Goal: Information Seeking & Learning: Find specific fact

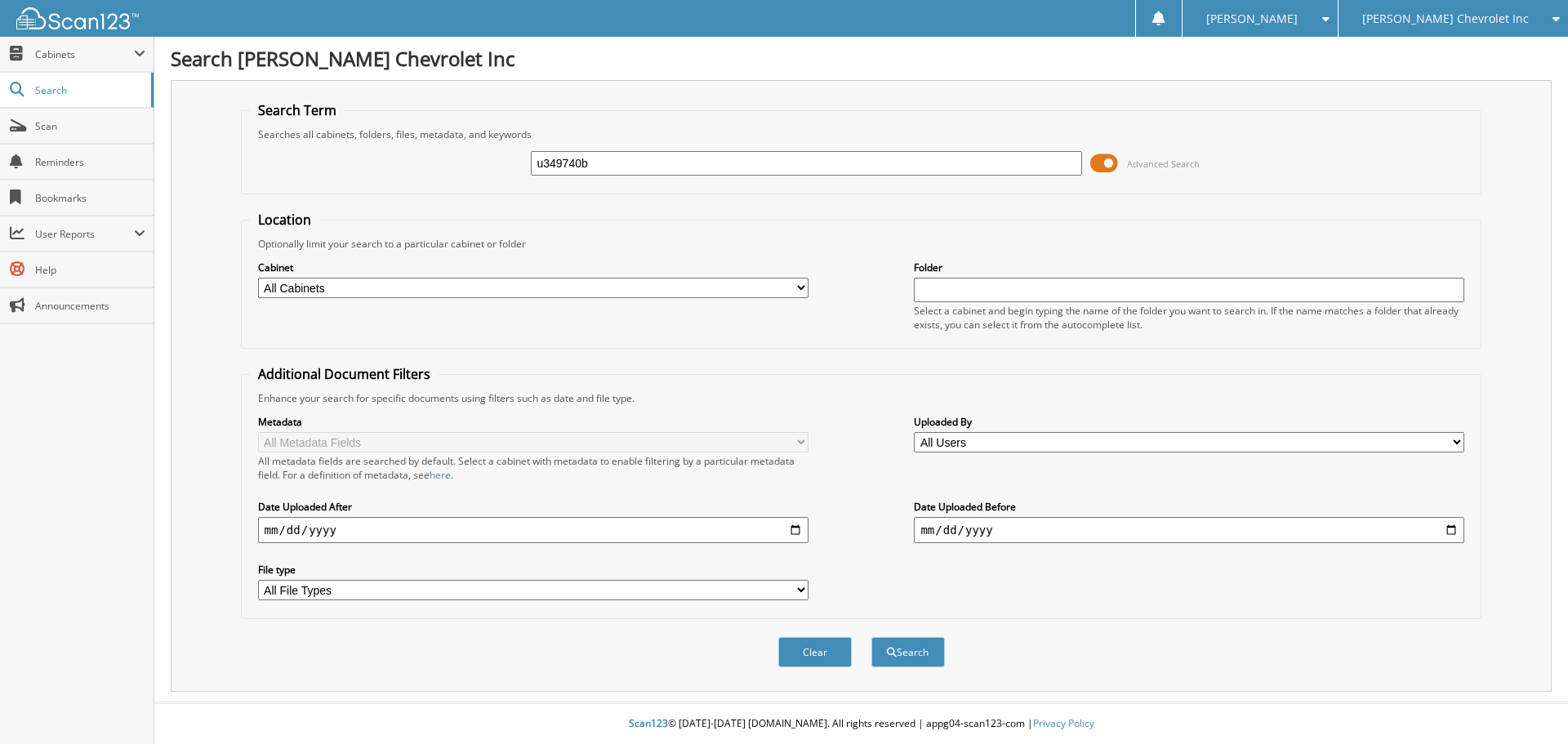
type input "u349740b"
click at [871, 637] on button "Search" at bounding box center [907, 652] width 73 height 30
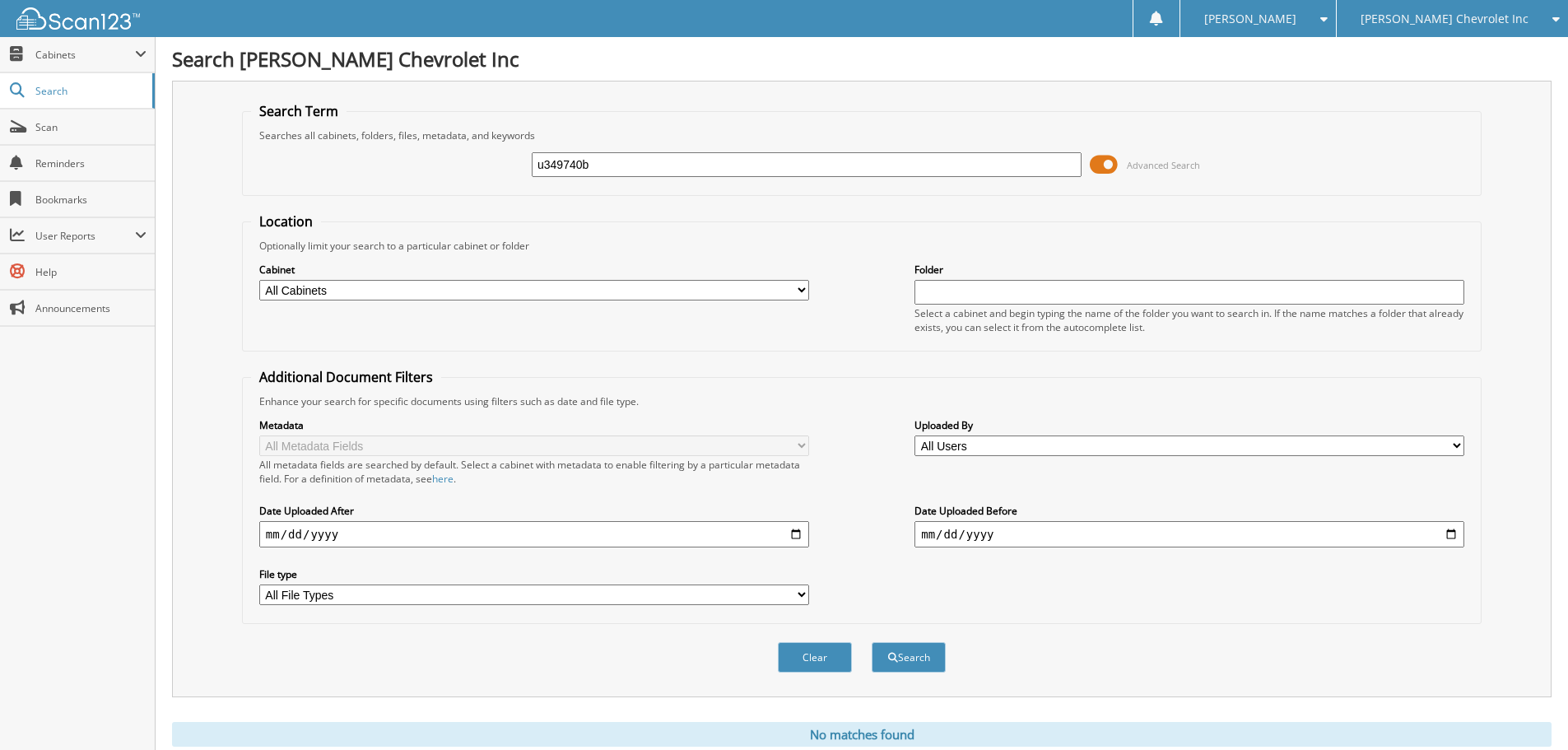
click at [620, 164] on input "u349740b" at bounding box center [807, 164] width 550 height 25
type input "u349740a"
click at [872, 642] on button "Search" at bounding box center [908, 657] width 74 height 30
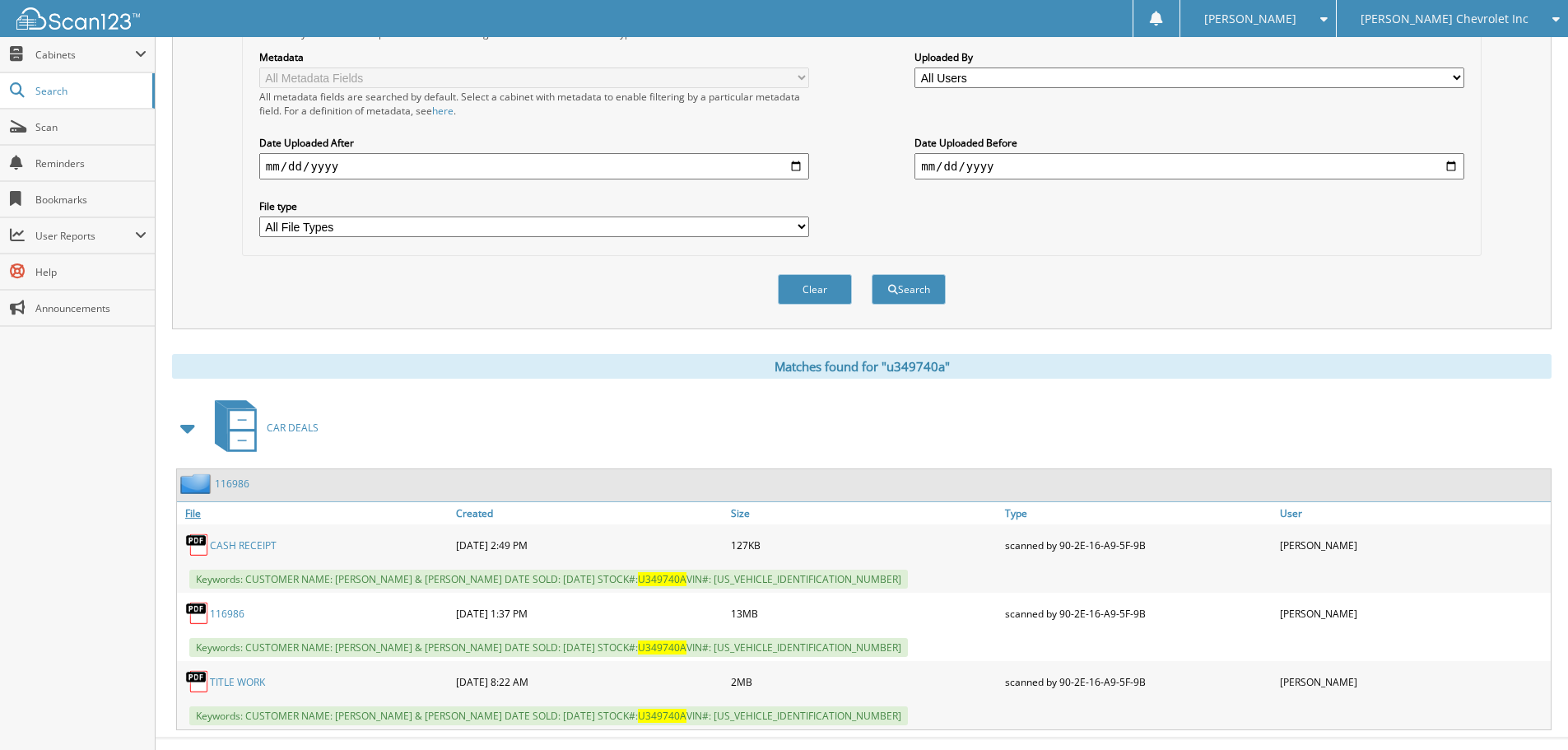
scroll to position [399, 0]
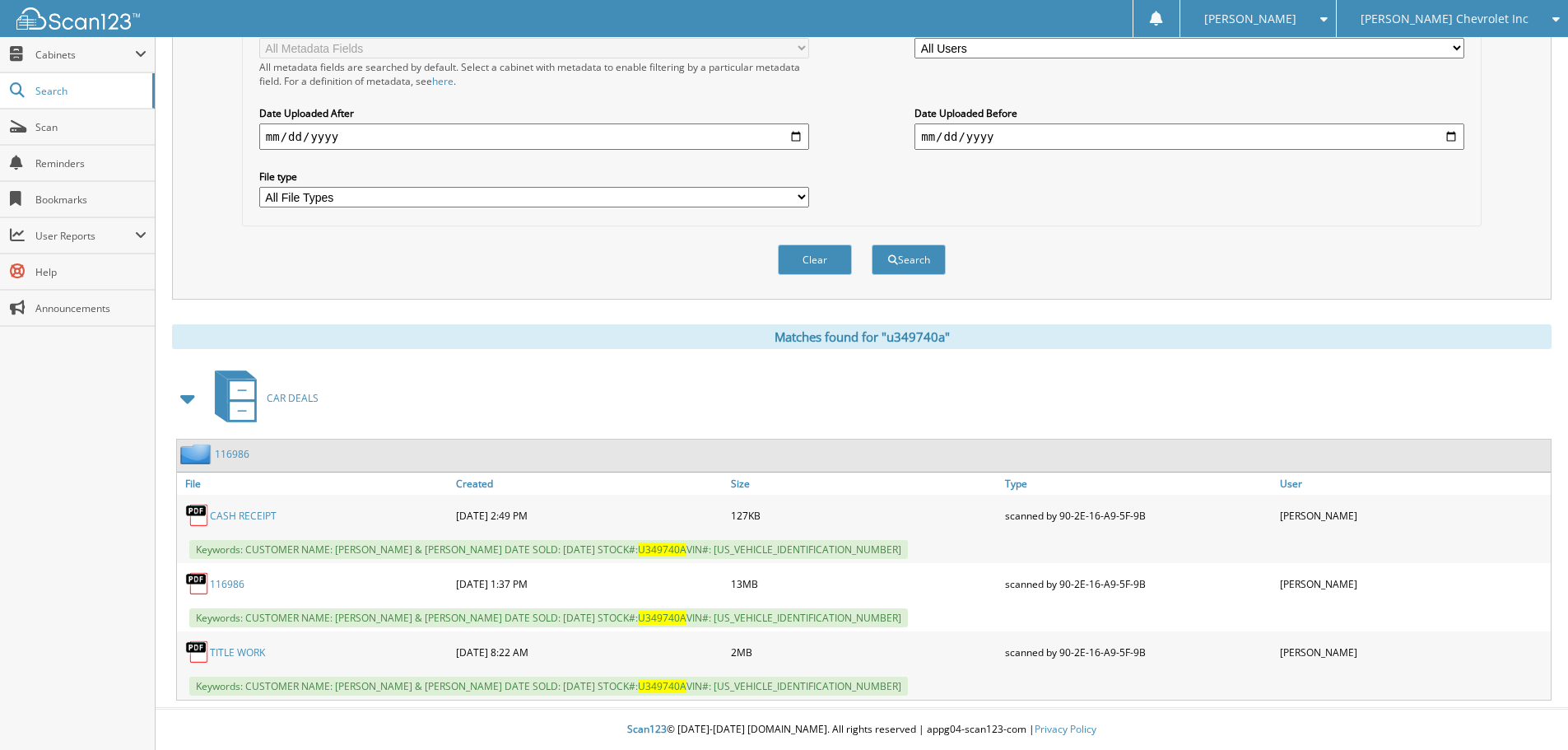
click at [234, 582] on link "116986" at bounding box center [227, 583] width 35 height 14
